Goal: Information Seeking & Learning: Check status

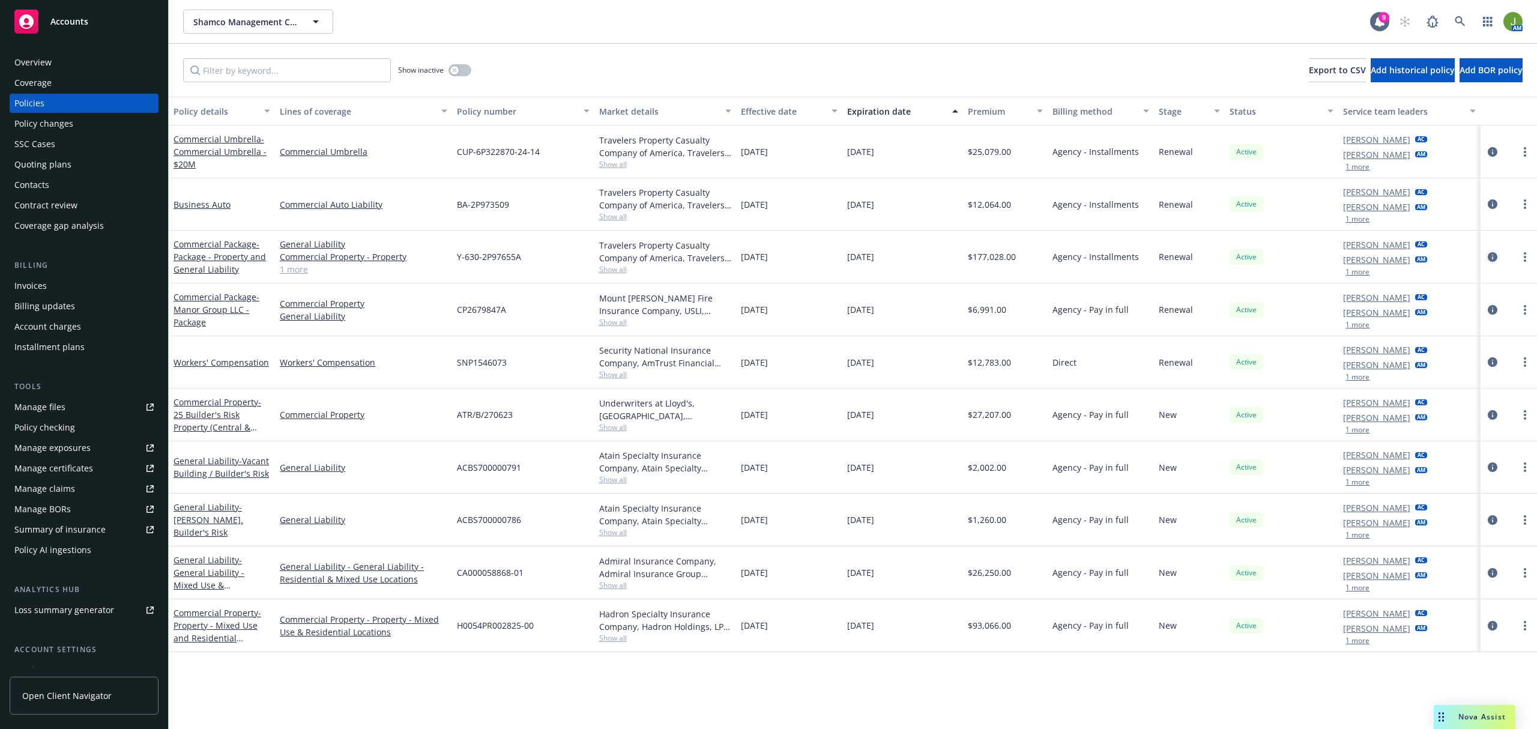
click at [1495, 258] on icon "circleInformation" at bounding box center [1492, 257] width 10 height 10
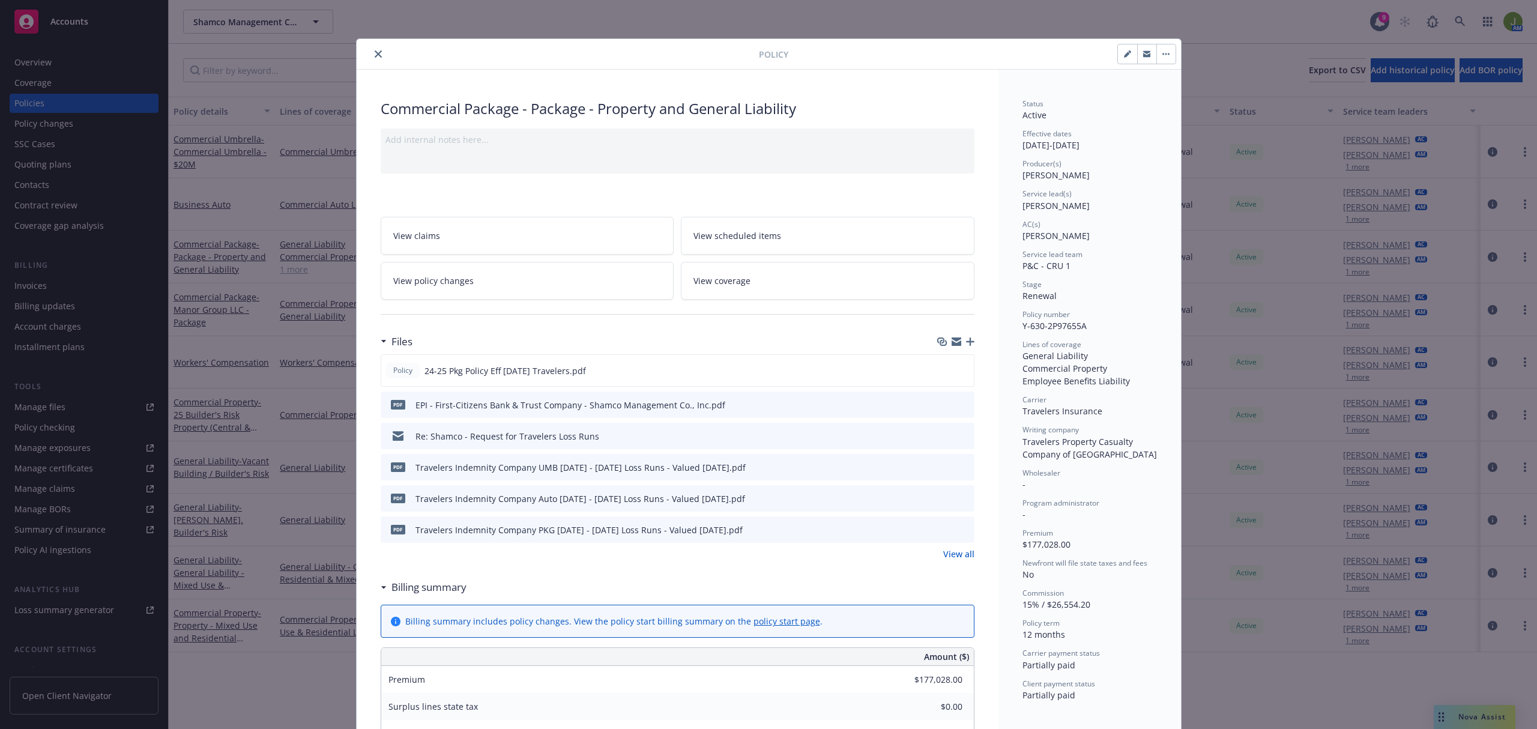
click at [447, 281] on span "View policy changes" at bounding box center [433, 280] width 80 height 13
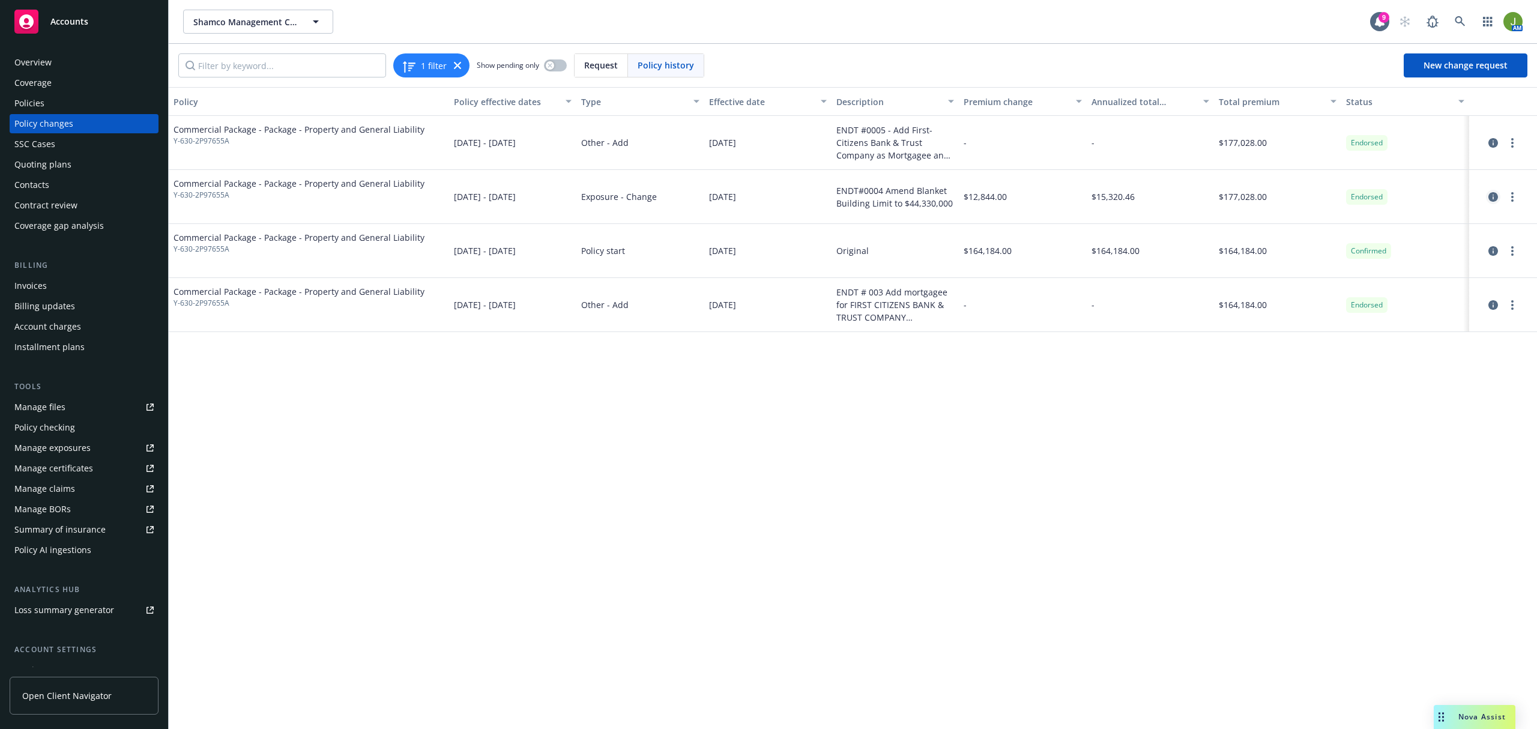
click at [1495, 197] on icon "circleInformation" at bounding box center [1493, 197] width 10 height 10
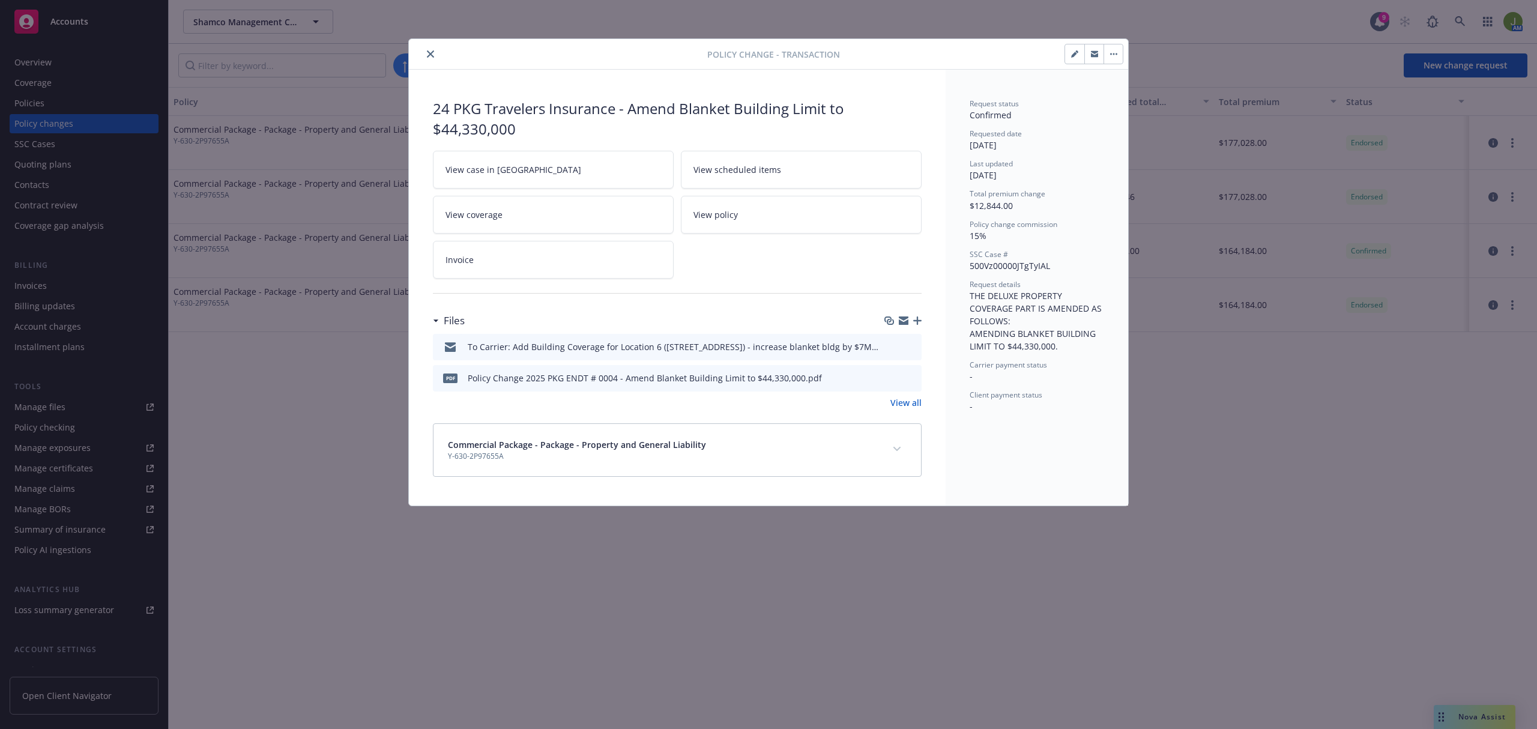
click at [911, 346] on icon "preview file" at bounding box center [910, 346] width 11 height 8
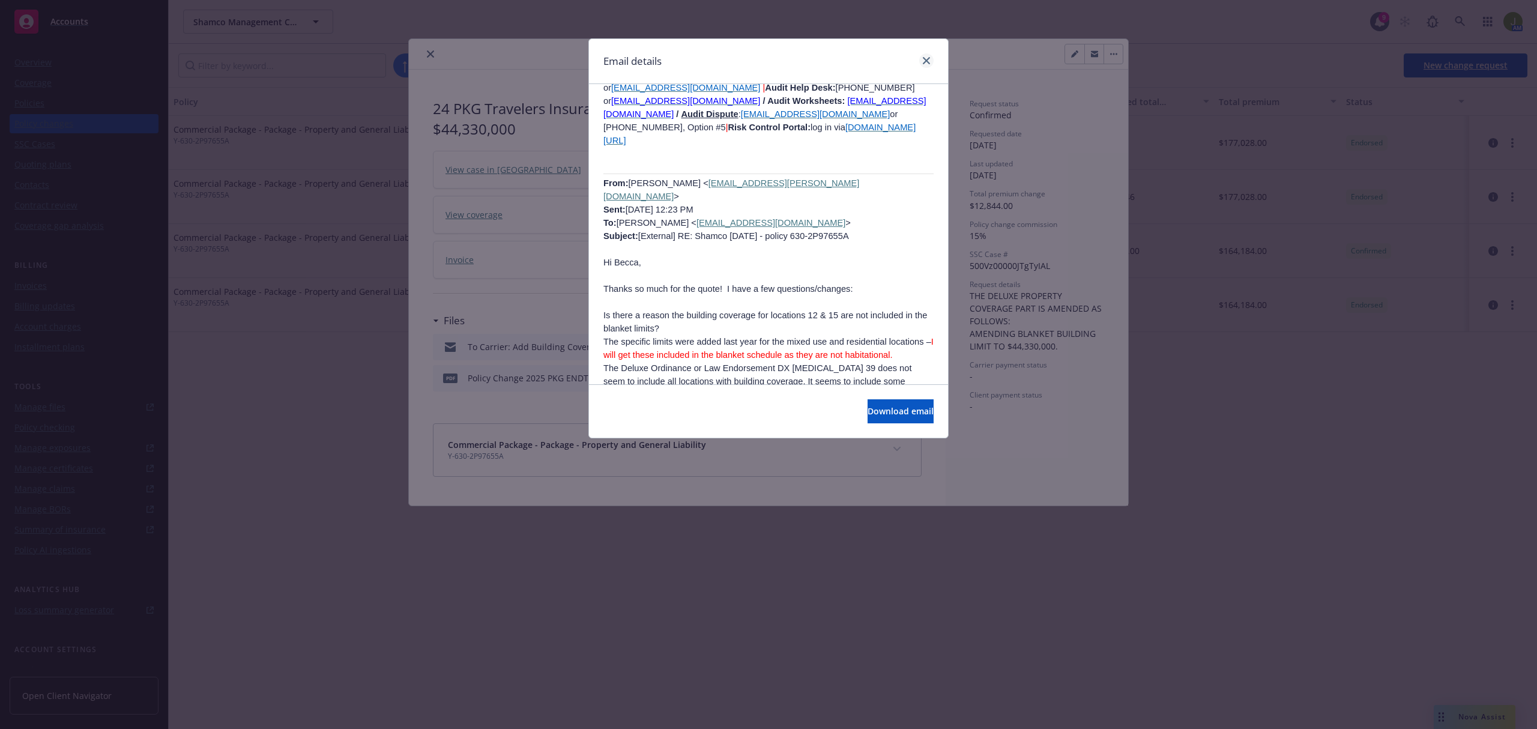
scroll to position [960, 0]
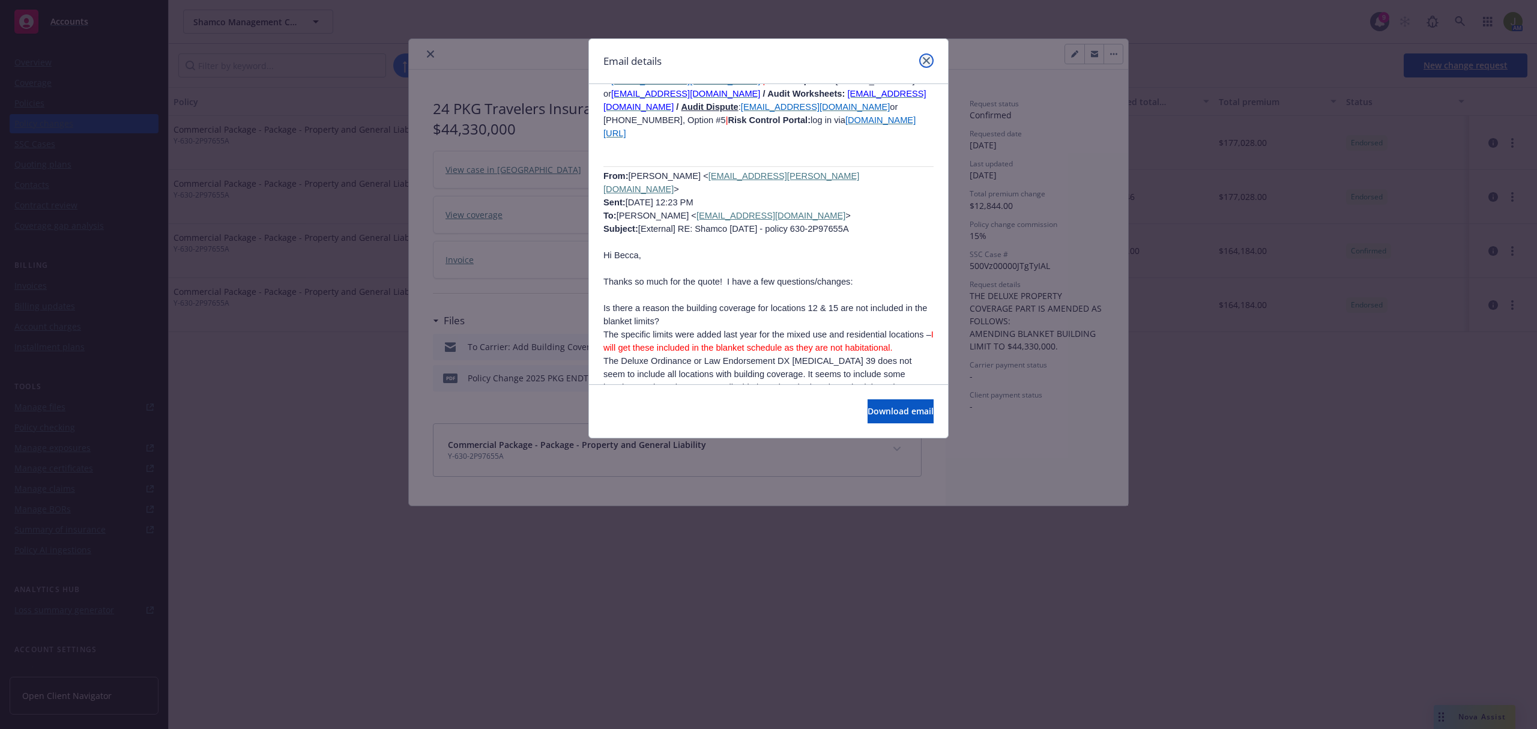
click at [927, 61] on icon "close" at bounding box center [926, 60] width 7 height 7
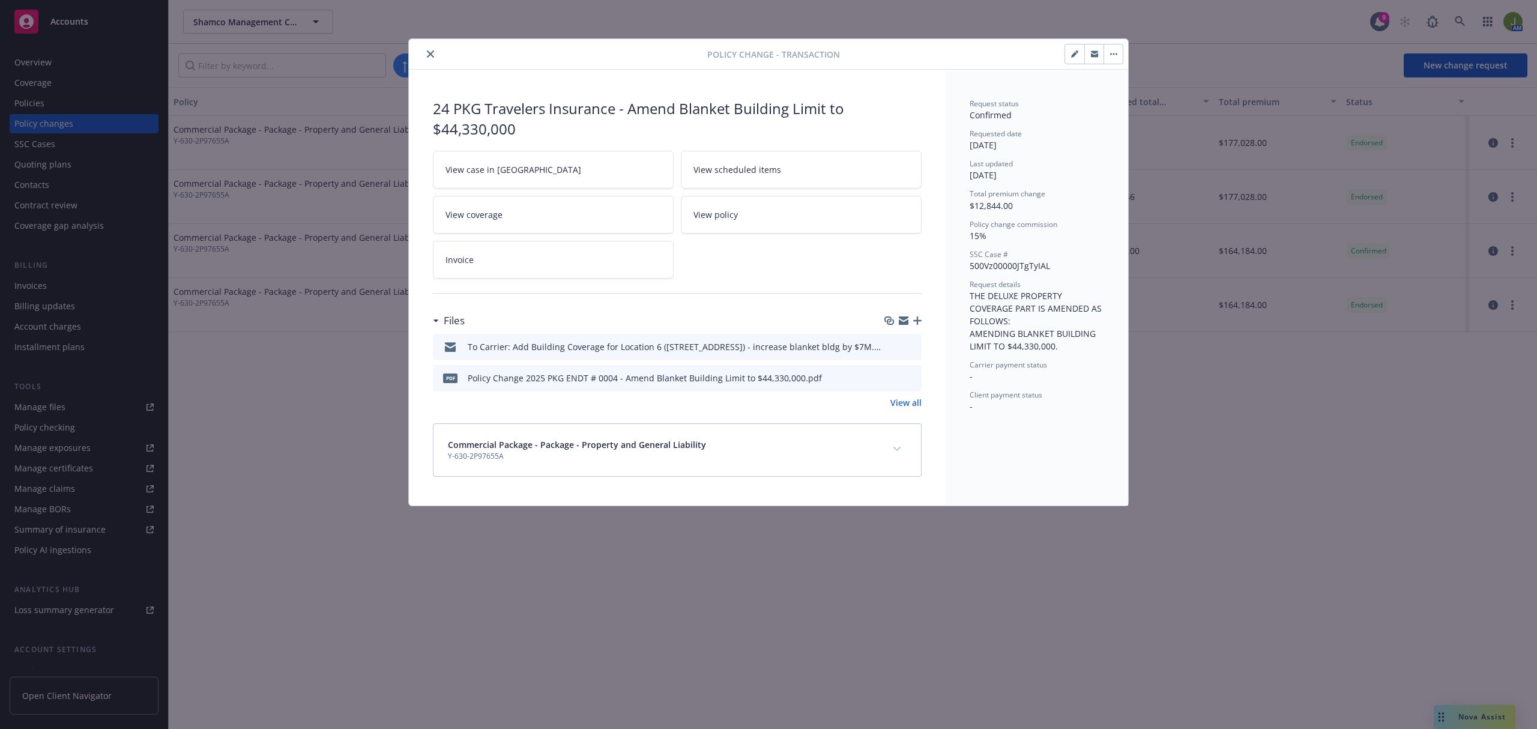
click at [435, 53] on button "close" at bounding box center [430, 54] width 14 height 14
